Goal: Information Seeking & Learning: Find specific page/section

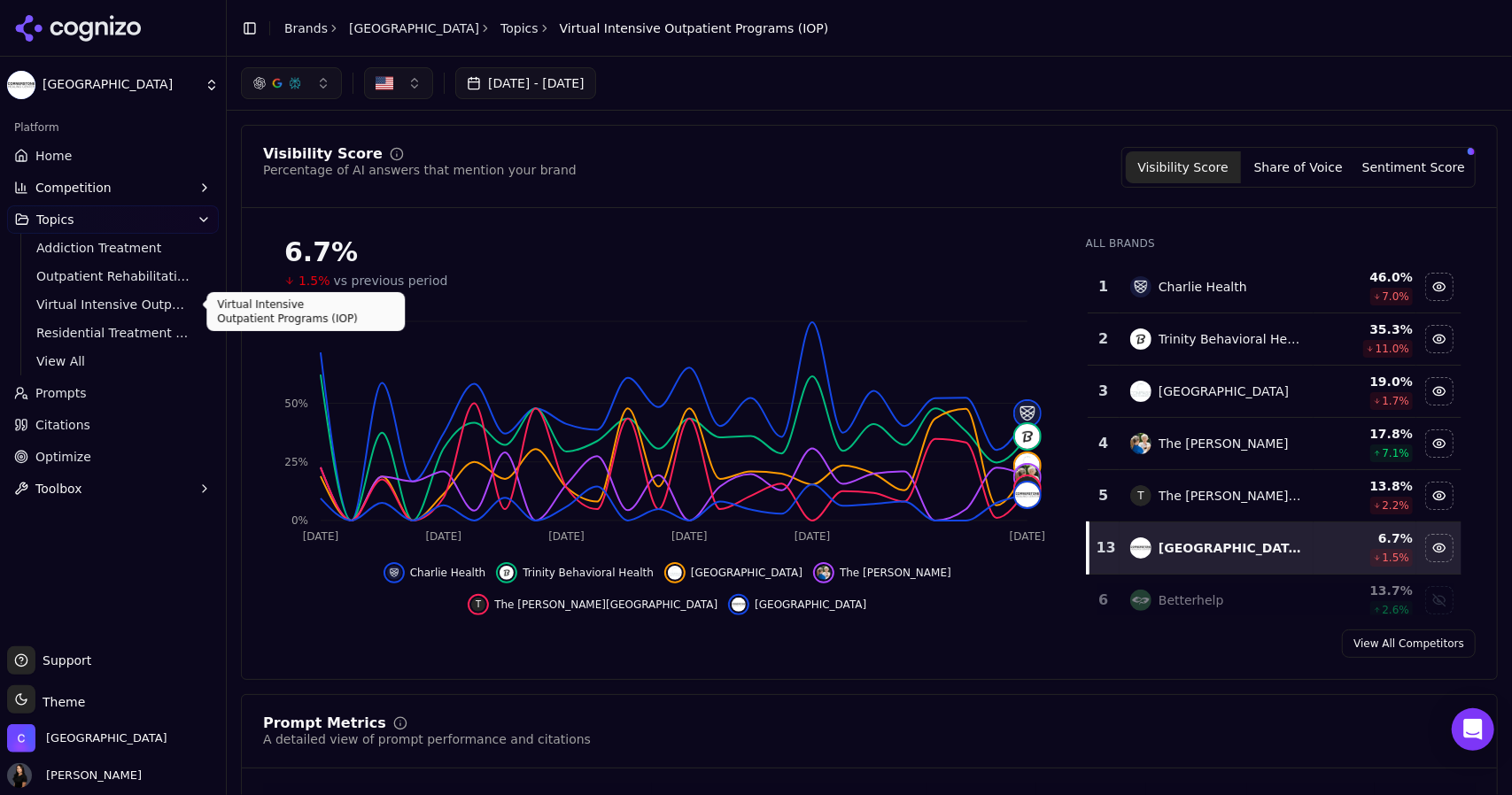
click at [137, 301] on span "Virtual Intensive Outpatient Programs (IOP)" at bounding box center [113, 304] width 154 height 18
click at [106, 309] on span "Virtual Intensive Outpatient Programs (IOP)" at bounding box center [113, 304] width 154 height 18
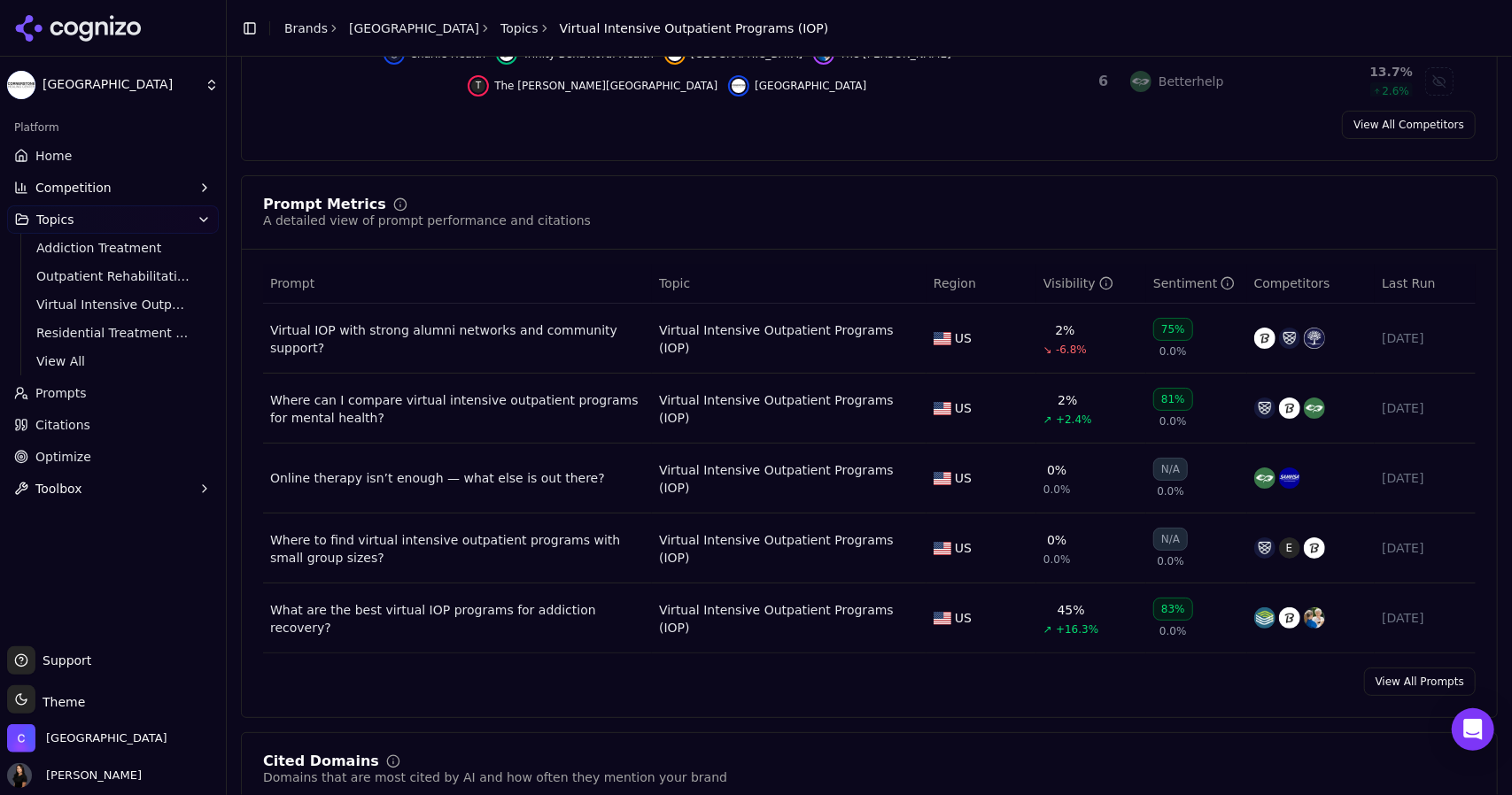
scroll to position [537, 0]
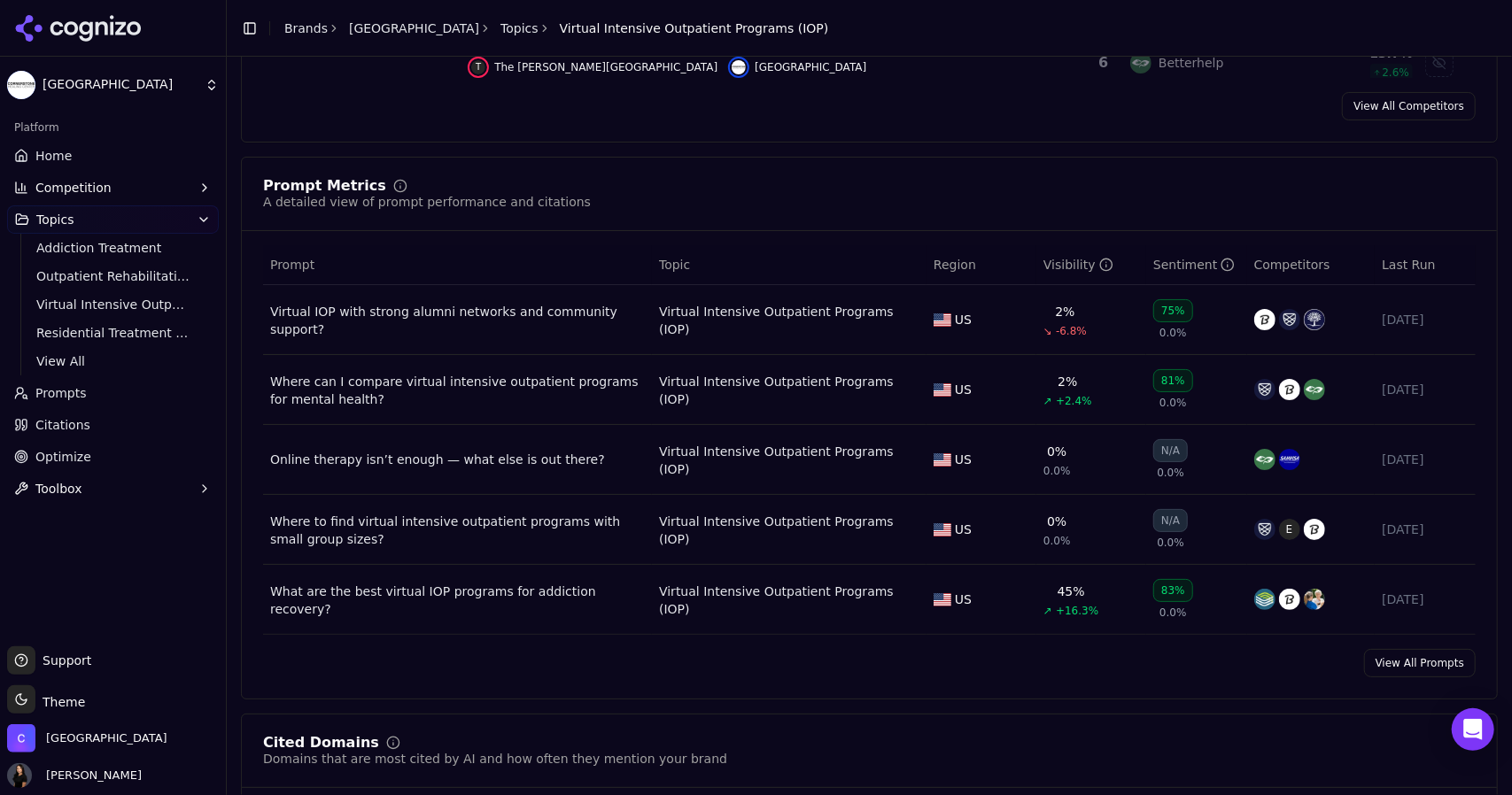
click at [1414, 662] on link "View All Prompts" at bounding box center [1421, 663] width 112 height 28
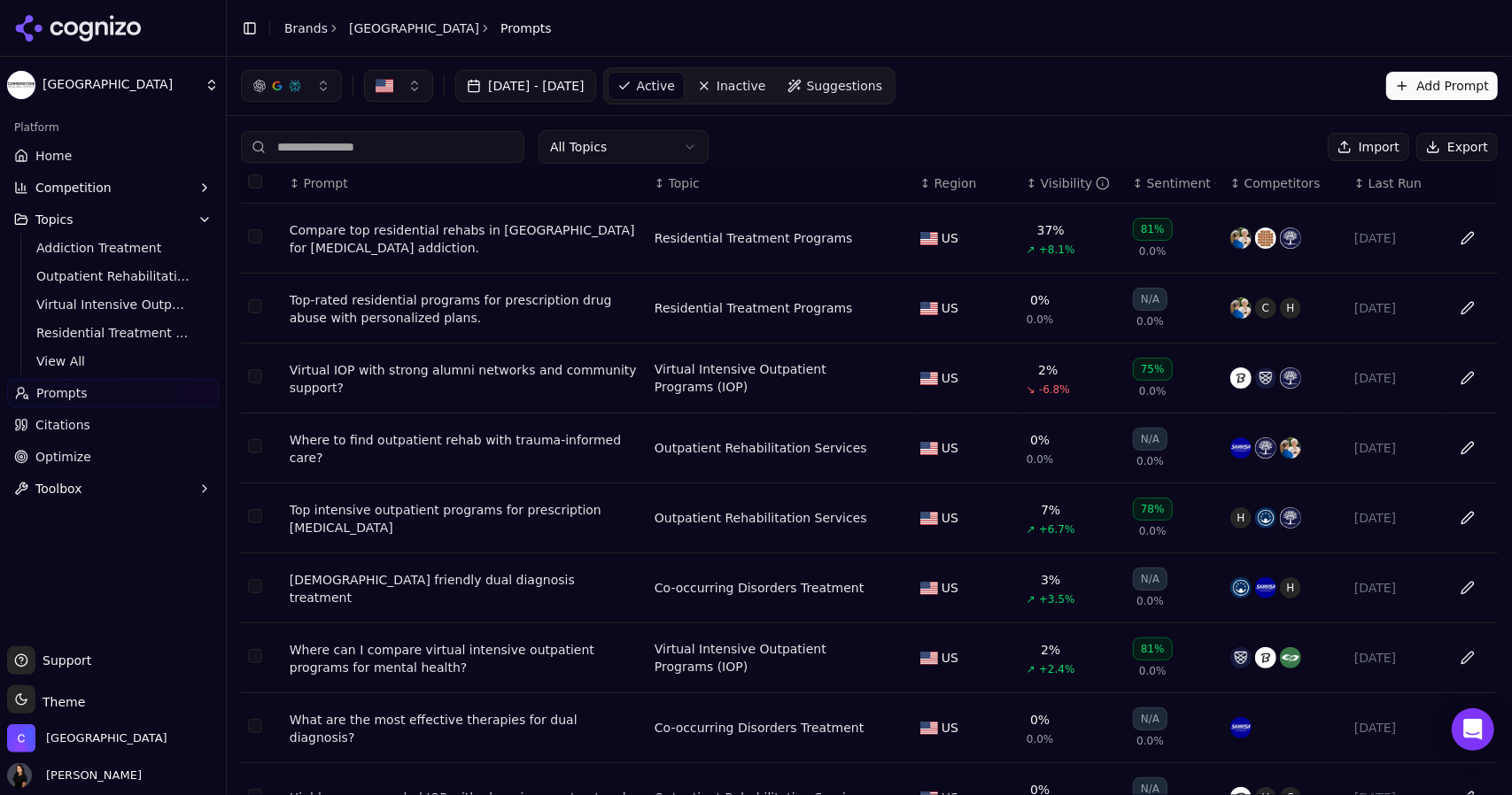
click at [356, 585] on div "[DEMOGRAPHIC_DATA] friendly dual diagnosis treatment" at bounding box center [465, 589] width 351 height 35
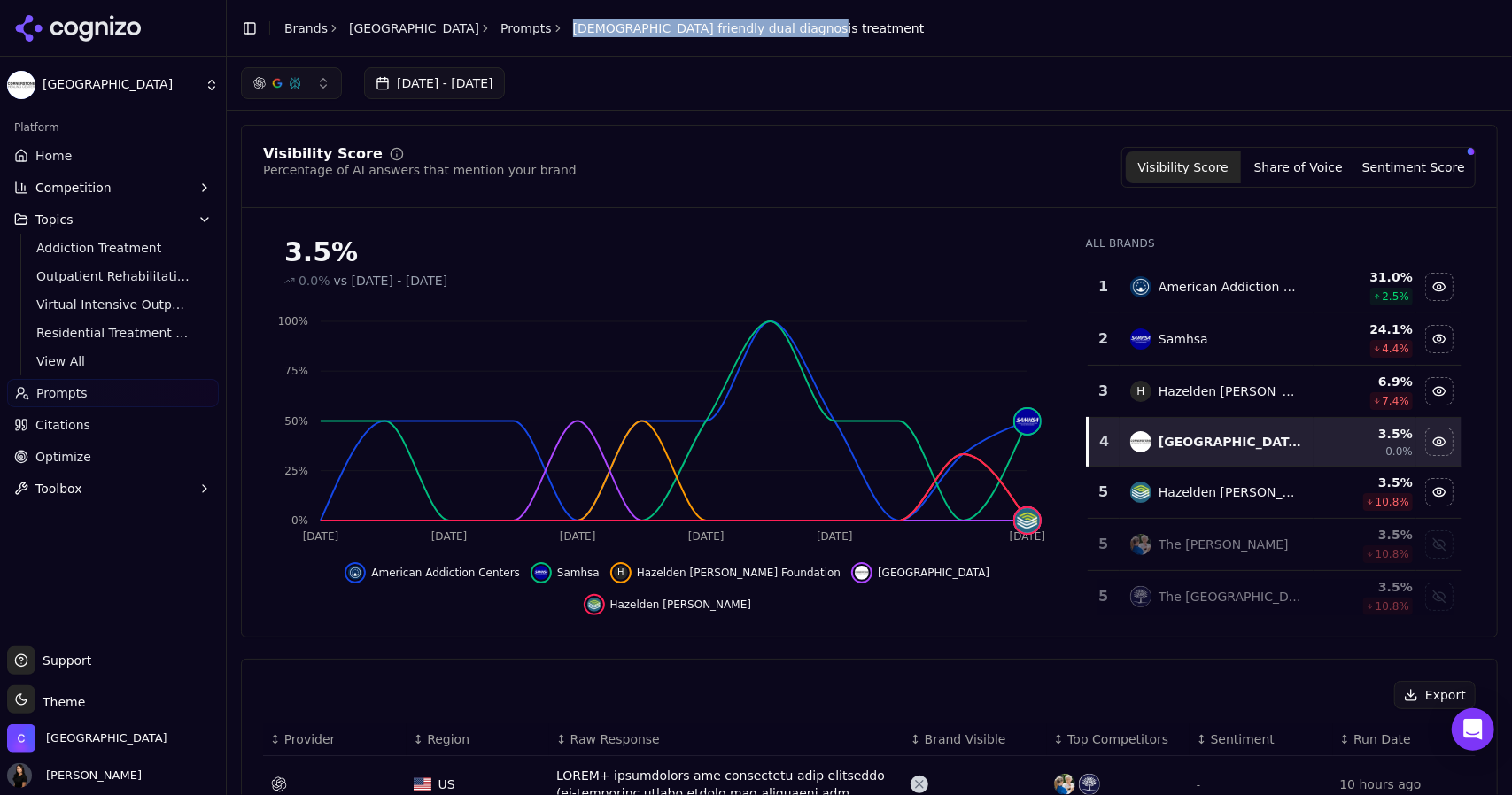
drag, startPoint x: 860, startPoint y: 28, endPoint x: 582, endPoint y: 30, distance: 278.0
click at [582, 30] on header "Toggle Sidebar Brands Cornerstone Healing Center Prompts [DEMOGRAPHIC_DATA] fri…" at bounding box center [869, 28] width 1285 height 57
copy span "[DEMOGRAPHIC_DATA] friendly dual diagnosis treatment"
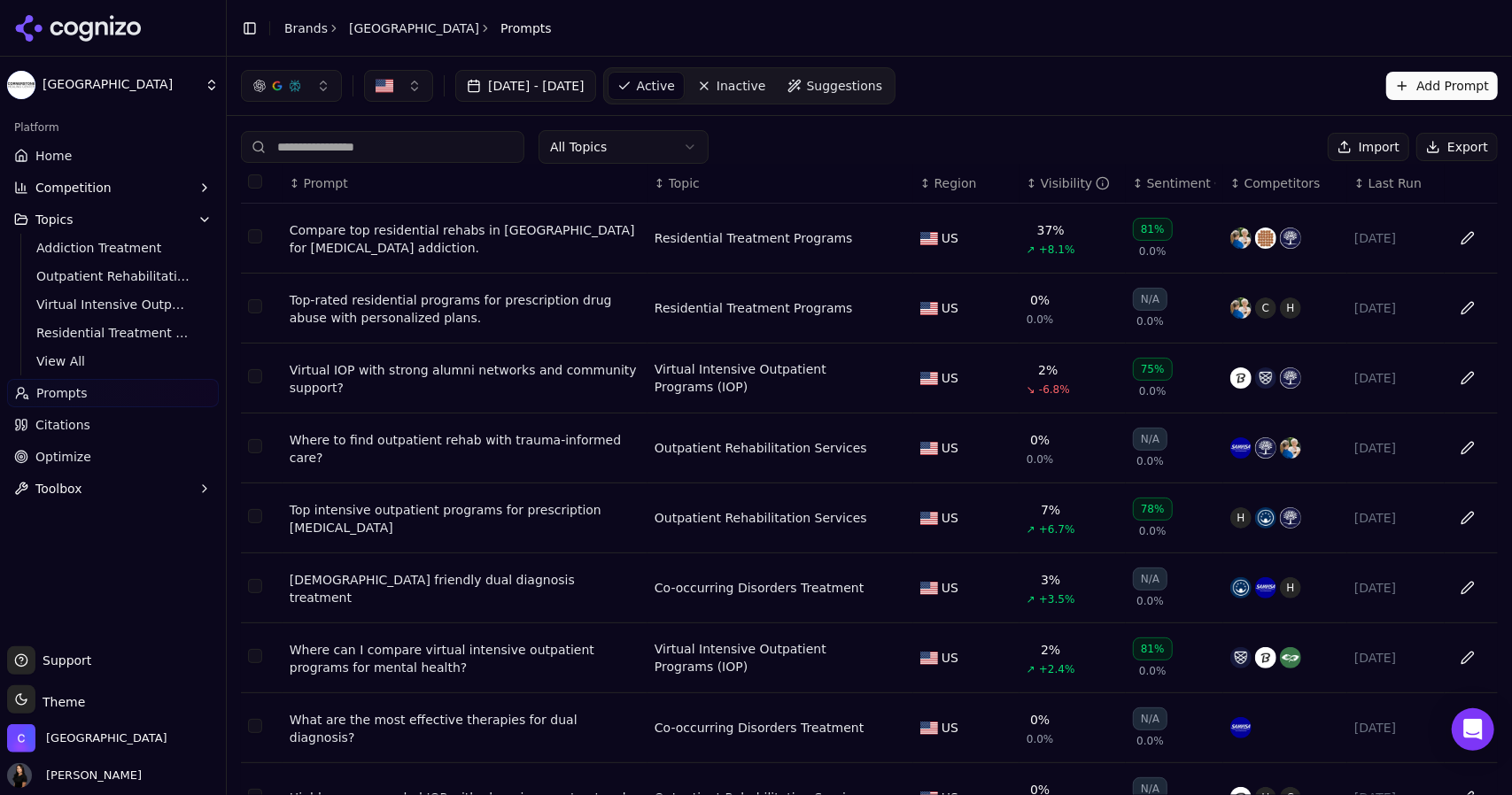
scroll to position [165, 0]
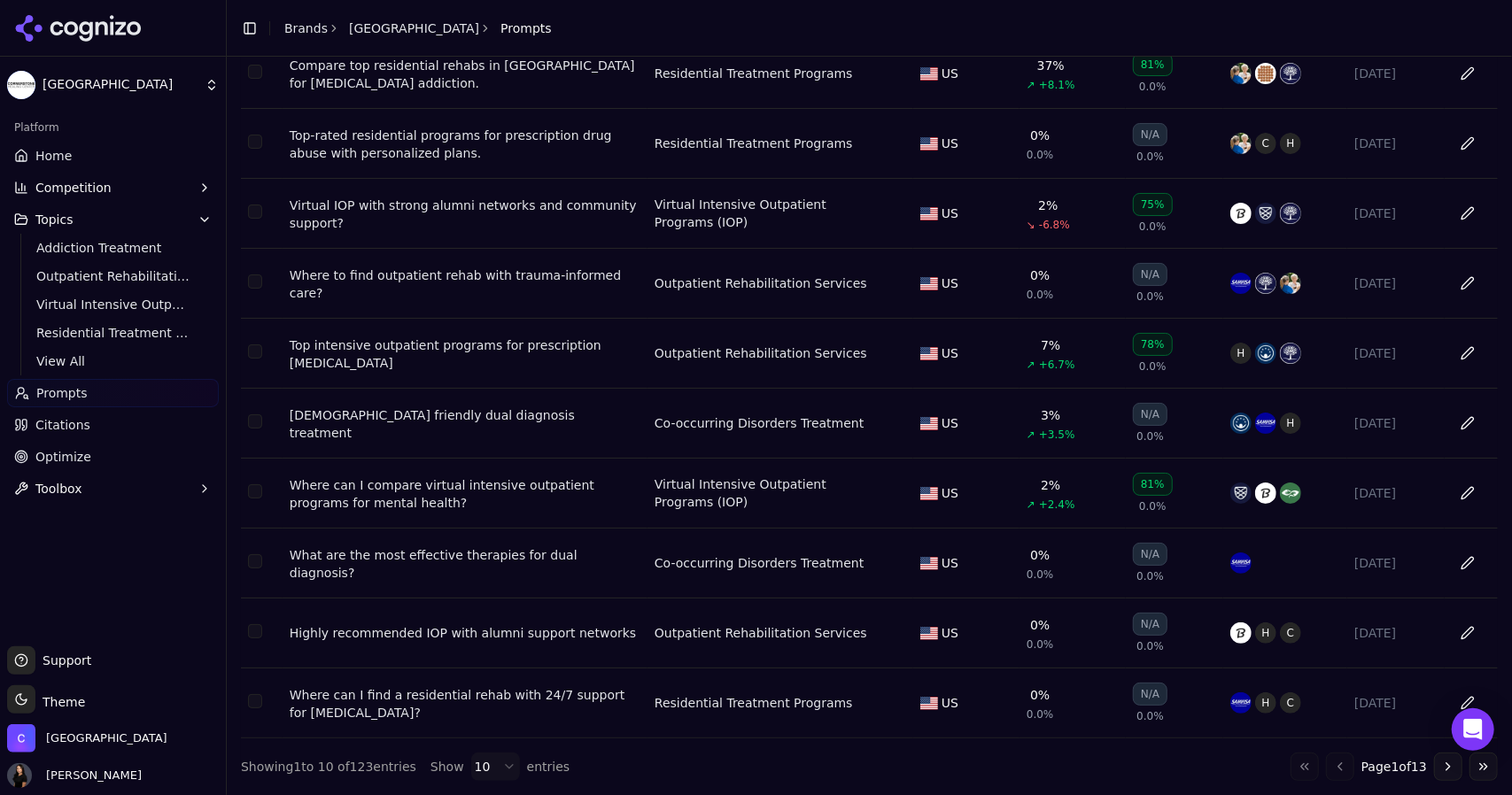
click at [460, 695] on div "Where can I find a residential rehab with 24/7 support for [MEDICAL_DATA]?" at bounding box center [465, 704] width 351 height 35
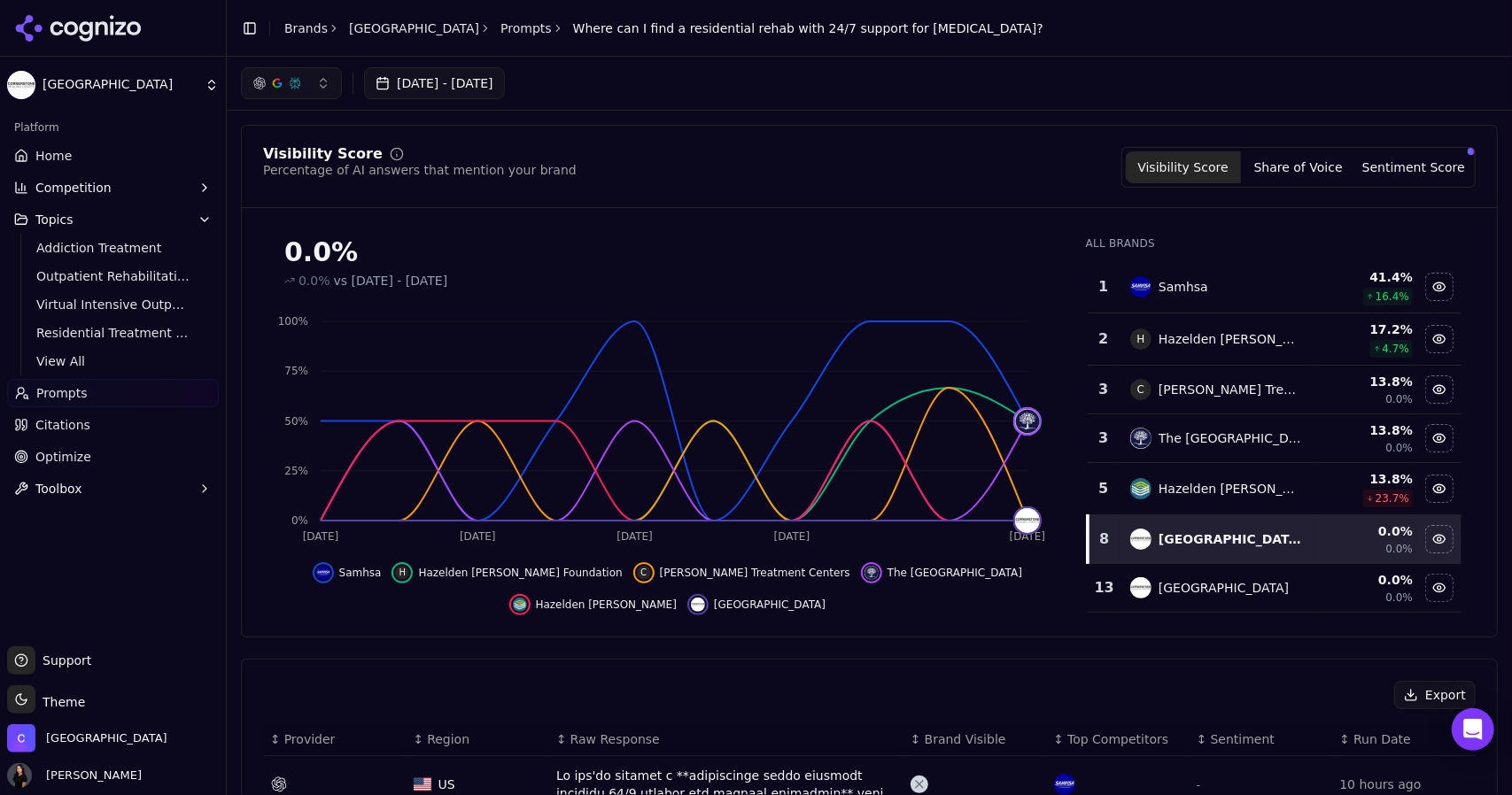
drag, startPoint x: 1028, startPoint y: 26, endPoint x: 582, endPoint y: 36, distance: 446.1
click at [582, 36] on header "Toggle Sidebar Brands Cornerstone Healing Center Prompts Where can I find a res…" at bounding box center [869, 28] width 1285 height 57
copy span "Where can I find a residential rehab with 24/7 support for [MEDICAL_DATA]?"
